Goal: Information Seeking & Learning: Learn about a topic

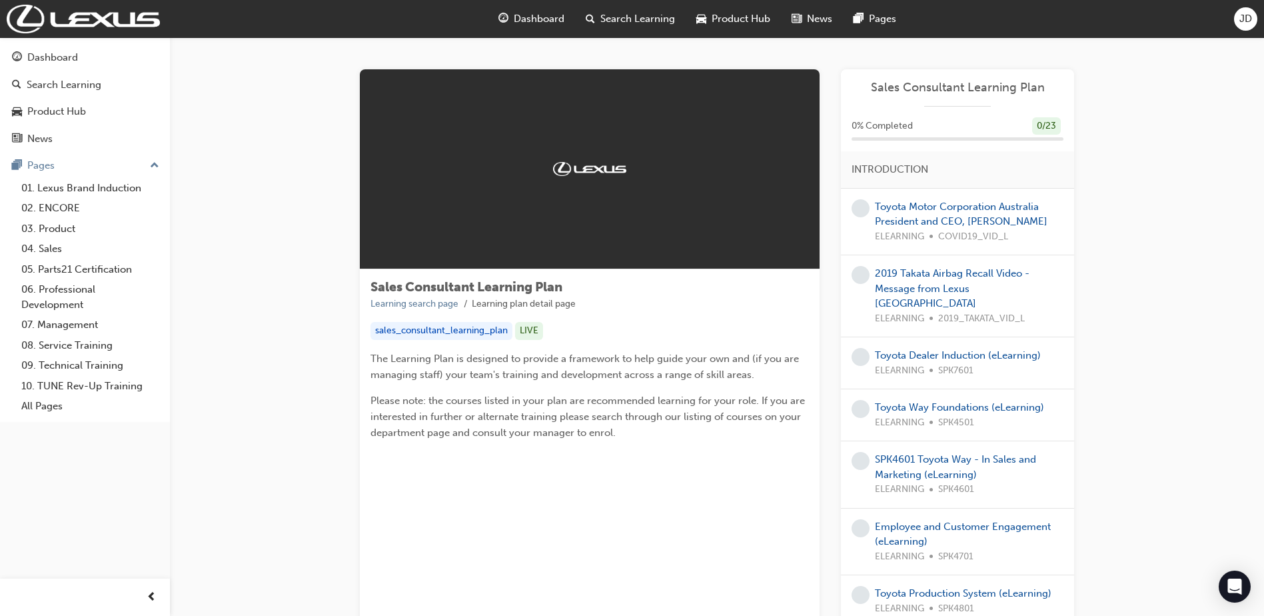
click at [930, 213] on div "Toyota Motor Corporation Australia President and CEO, [PERSON_NAME] ELEARNING C…" at bounding box center [969, 221] width 189 height 45
click at [956, 210] on link "Toyota Motor Corporation Australia President and CEO, [PERSON_NAME]" at bounding box center [961, 214] width 173 height 27
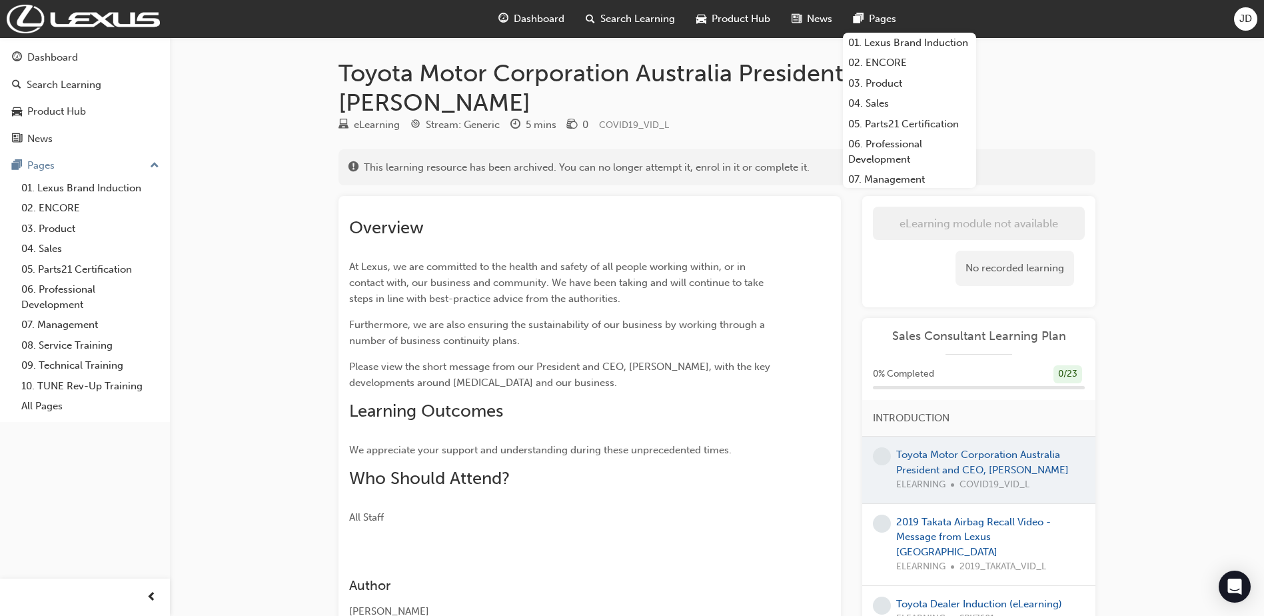
click at [638, 17] on span "Search Learning" at bounding box center [637, 18] width 75 height 15
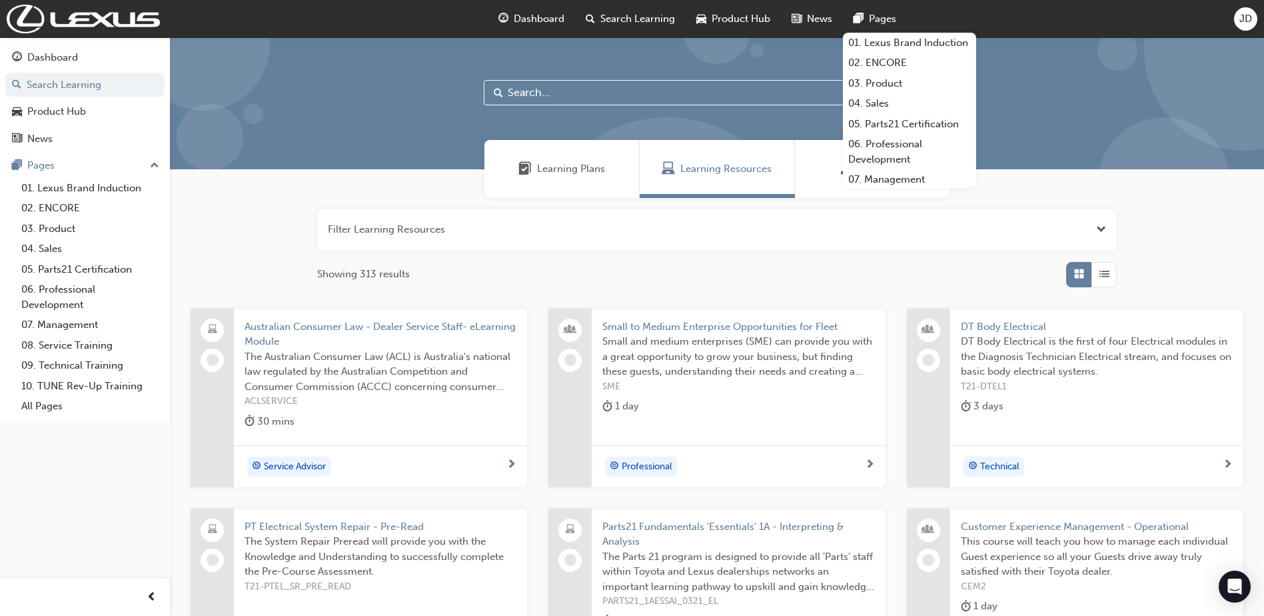
drag, startPoint x: 498, startPoint y: 83, endPoint x: 526, endPoint y: 103, distance: 33.5
click at [498, 84] on div at bounding box center [498, 92] width 9 height 25
click at [540, 95] on input "text" at bounding box center [717, 92] width 466 height 25
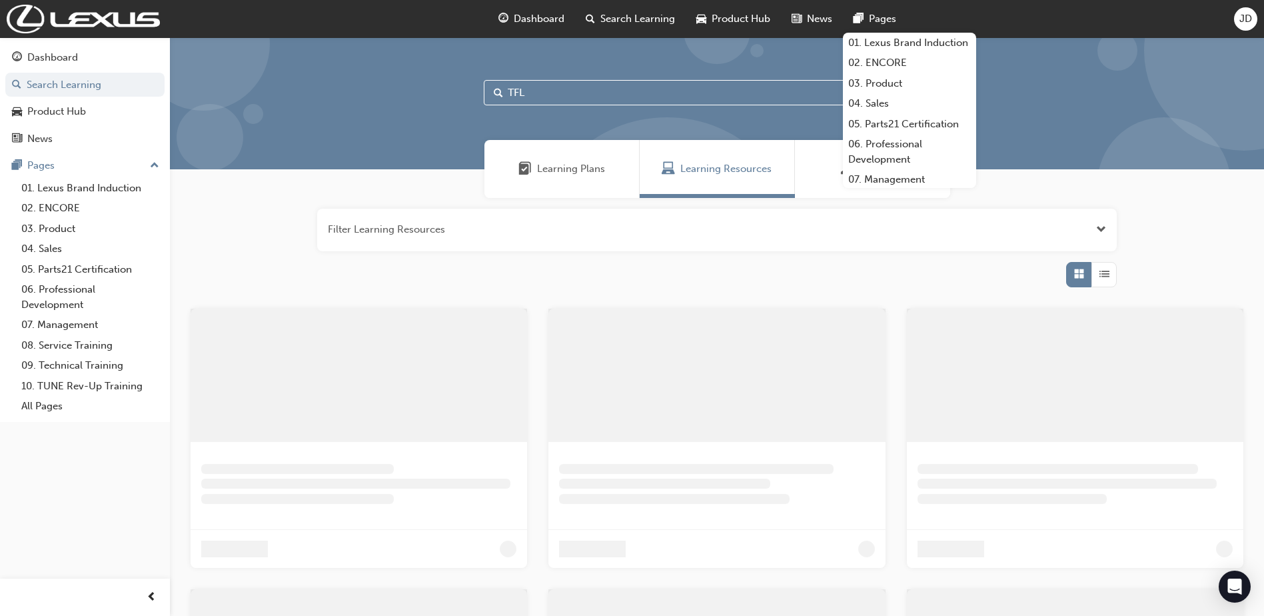
type input "TFL"
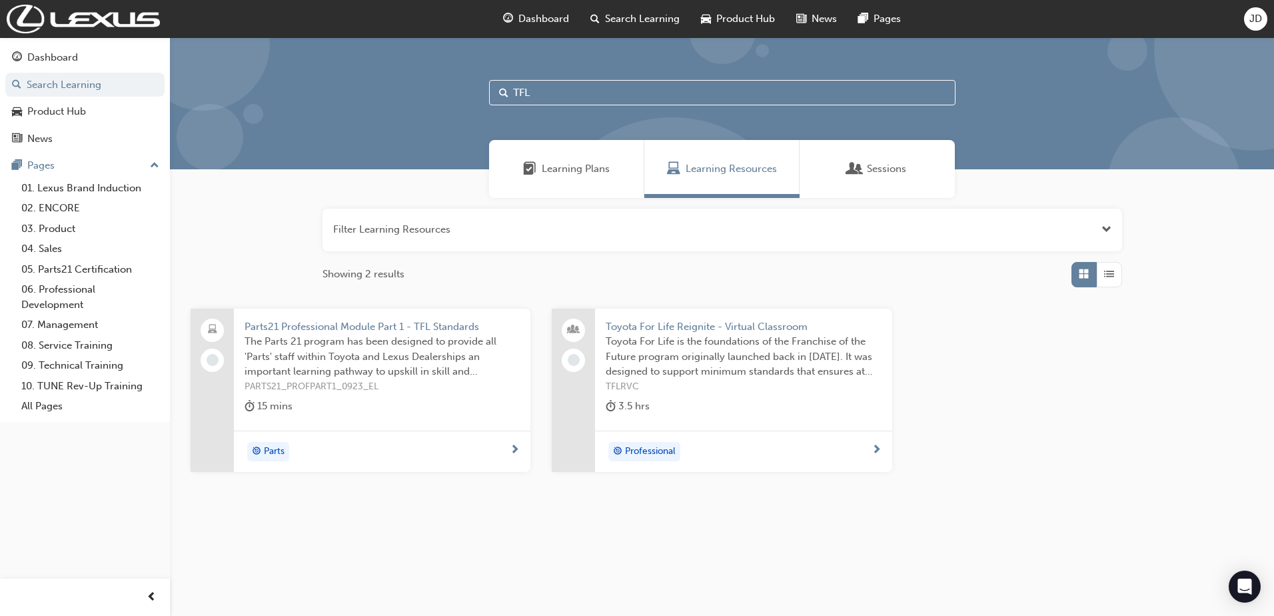
click at [689, 327] on span "Toyota For Life Reignite - Virtual Classroom" at bounding box center [743, 326] width 275 height 15
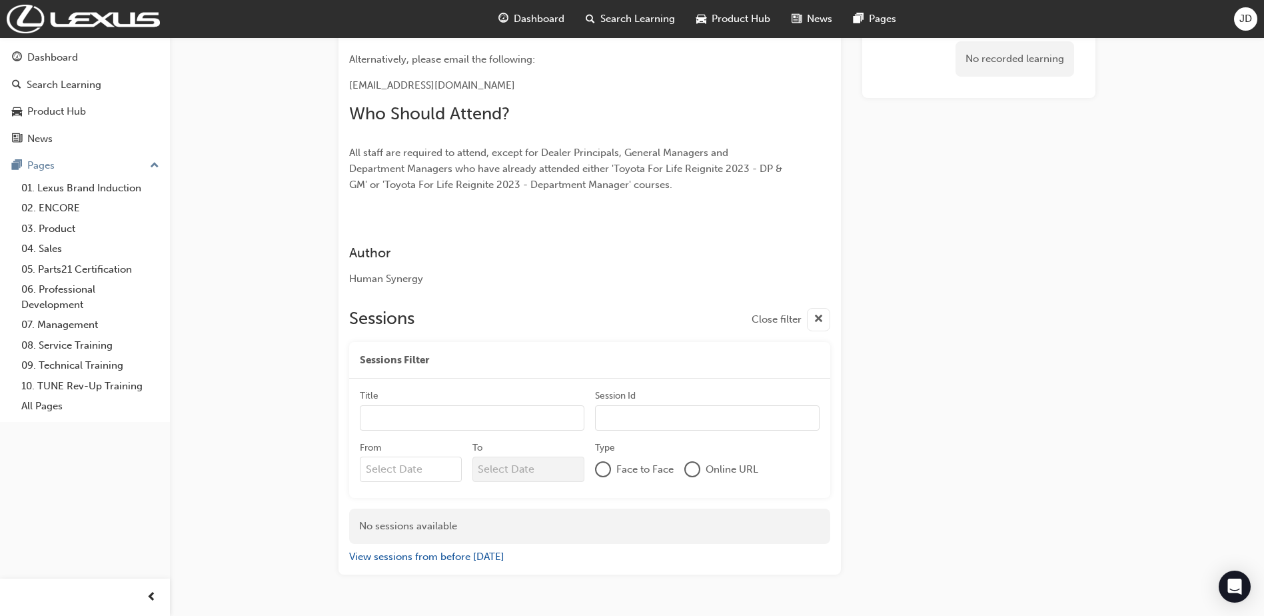
scroll to position [808, 0]
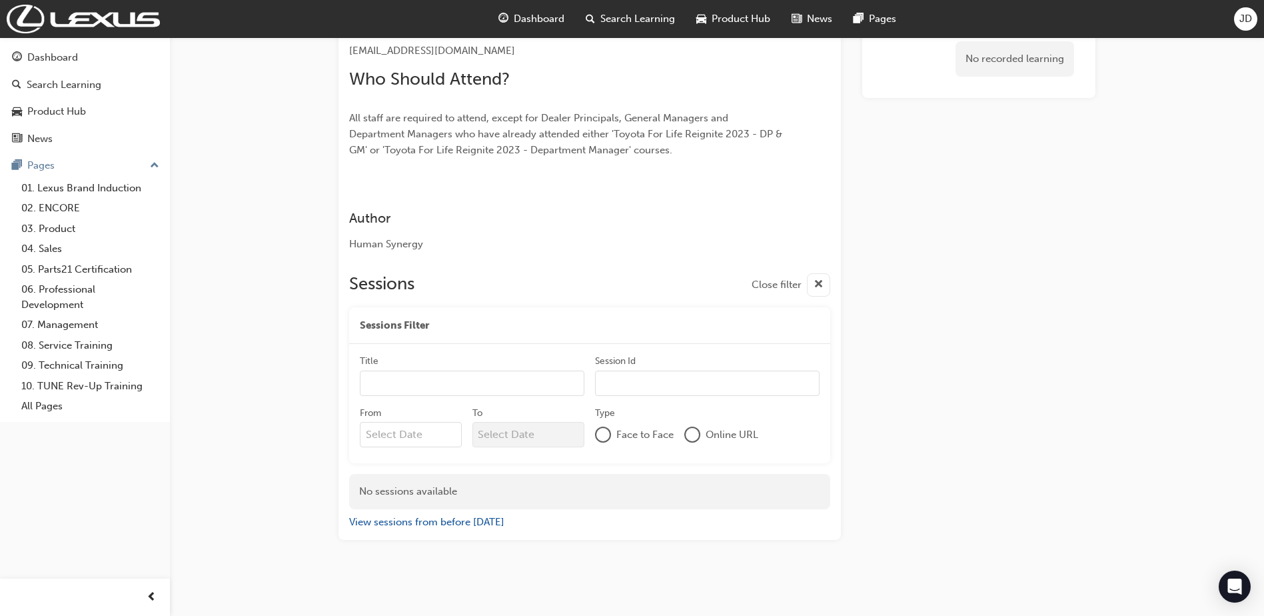
click at [823, 289] on span "cross-icon" at bounding box center [819, 285] width 10 height 17
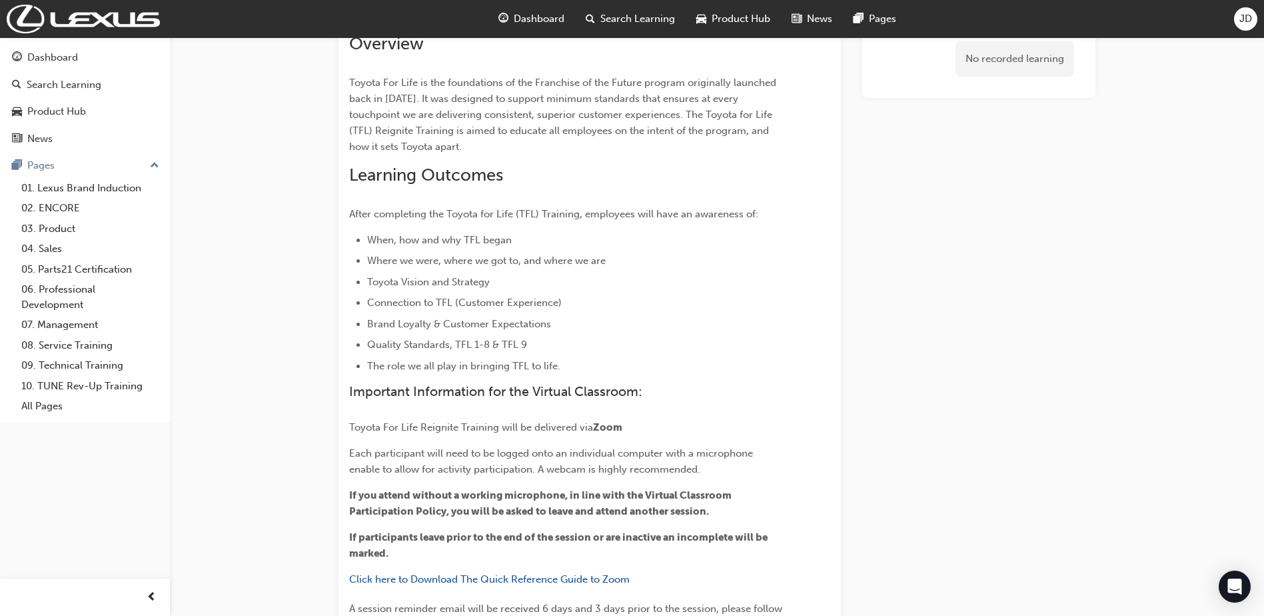
scroll to position [0, 0]
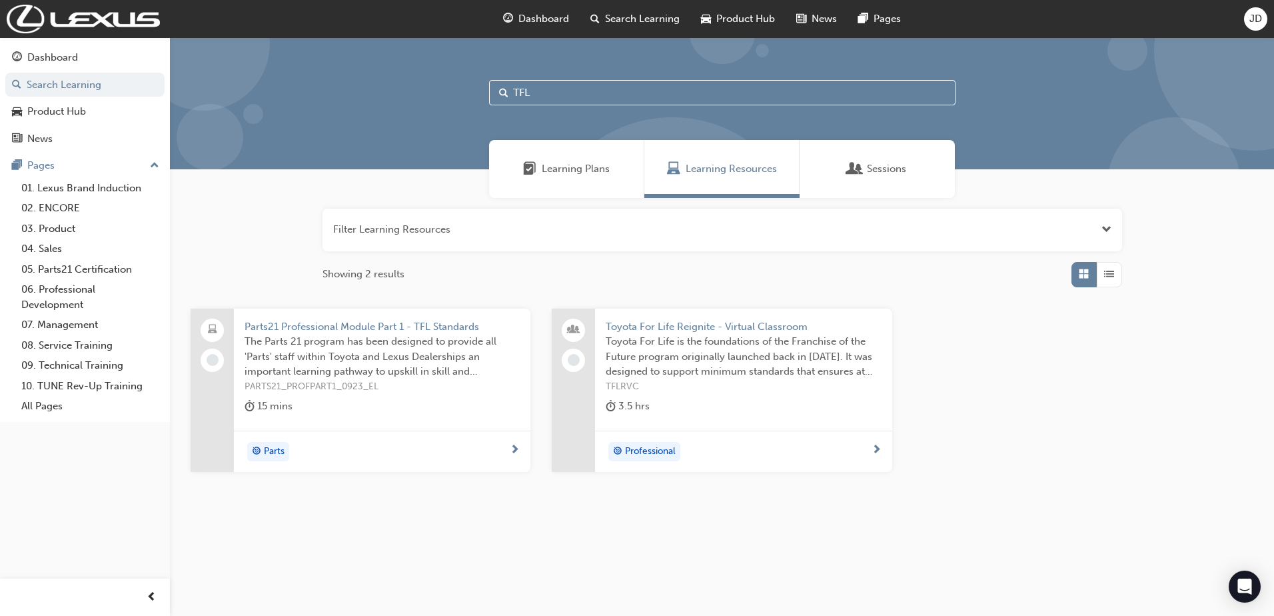
click at [382, 323] on span "Parts21 Professional Module Part 1 - TFL Standards" at bounding box center [382, 326] width 275 height 15
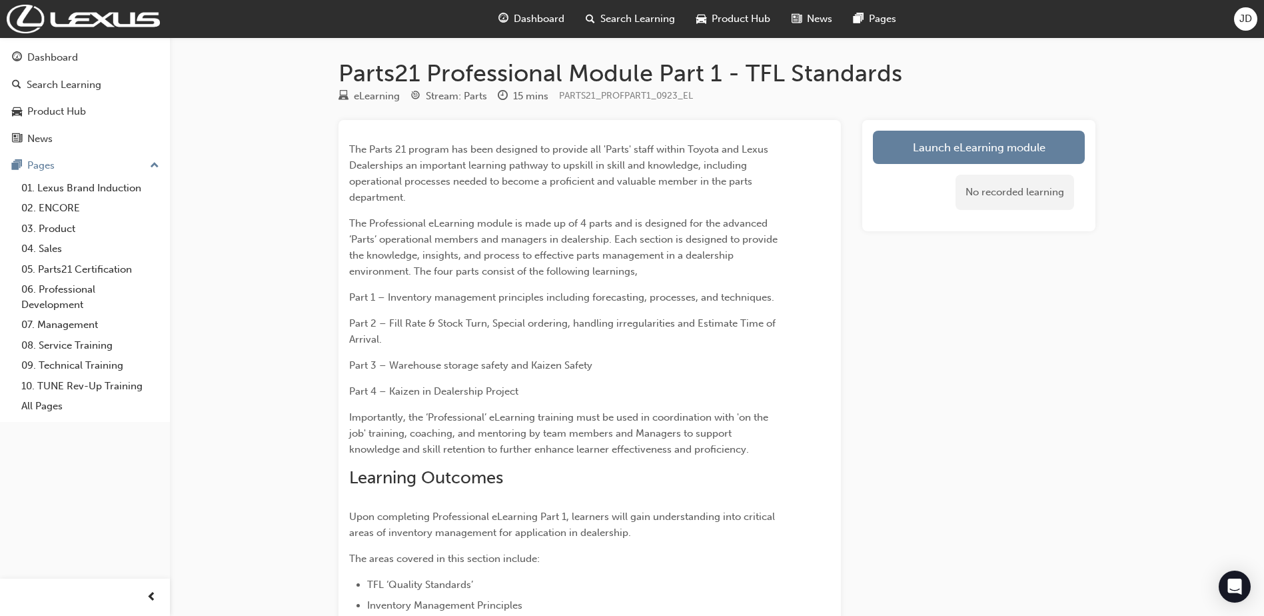
click at [979, 164] on div "No recorded learning" at bounding box center [979, 192] width 212 height 57
click at [985, 157] on link "Launch eLearning module" at bounding box center [979, 147] width 212 height 33
